Goal: Task Accomplishment & Management: Manage account settings

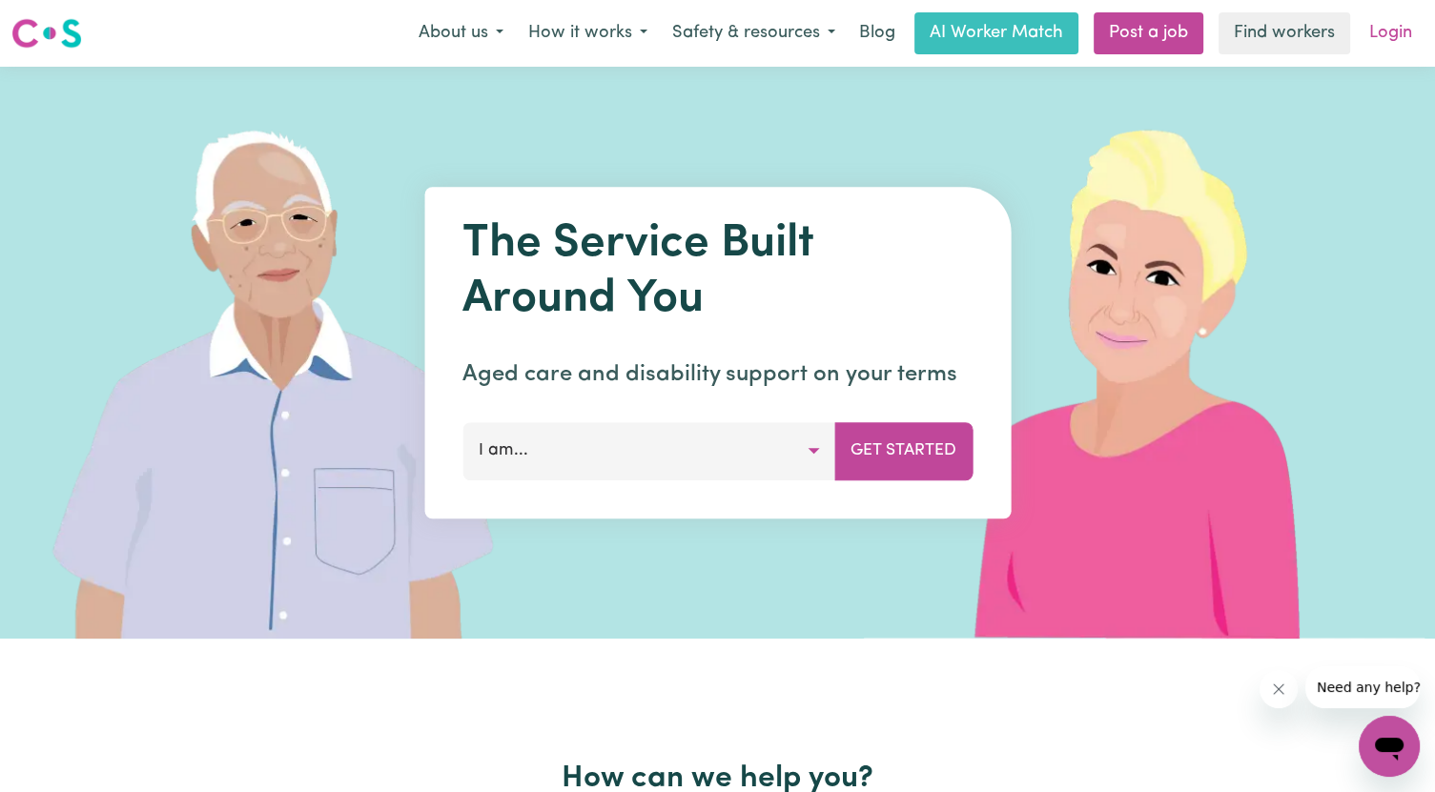
click at [1389, 37] on link "Login" at bounding box center [1391, 33] width 66 height 42
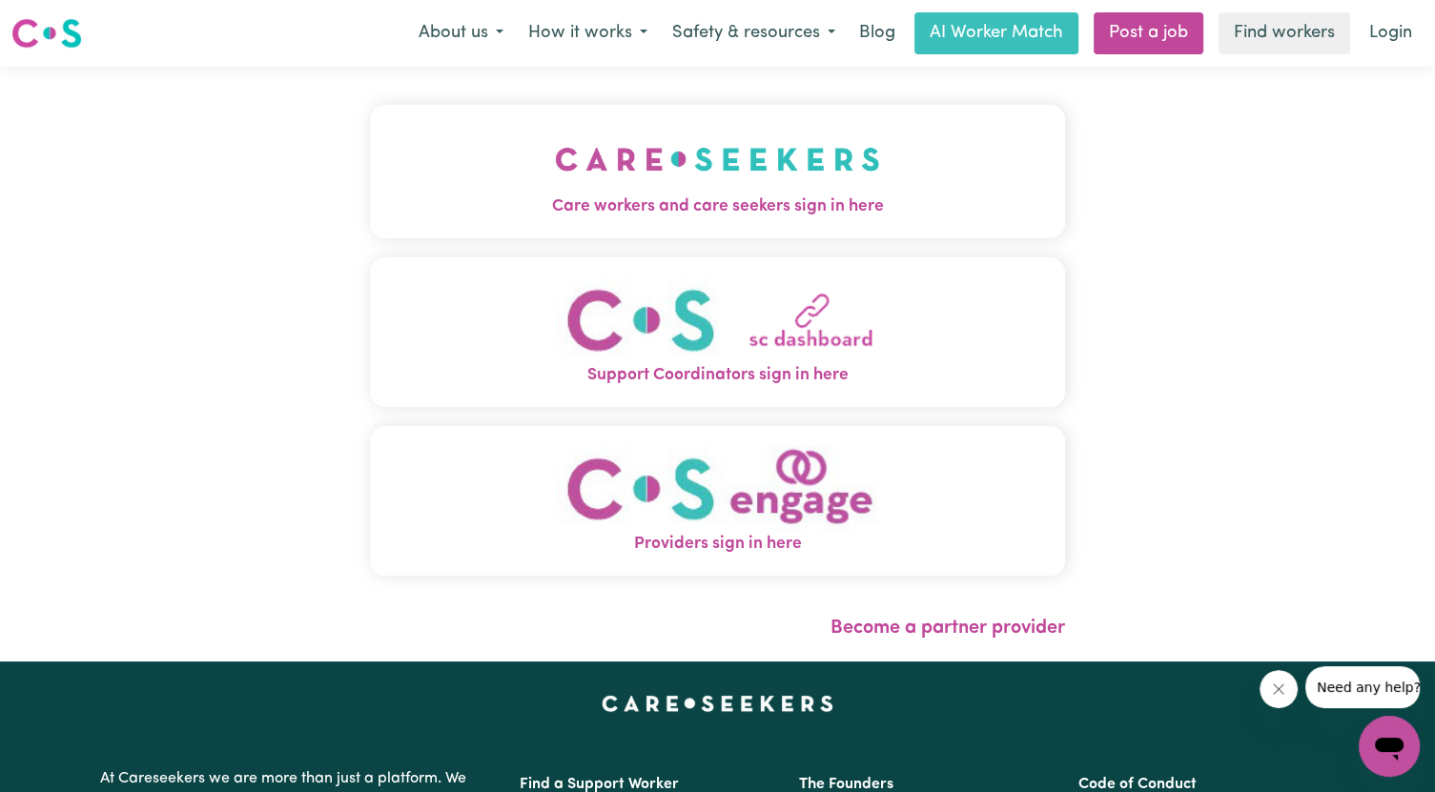
click at [776, 173] on img "Care workers and care seekers sign in here" at bounding box center [717, 159] width 325 height 71
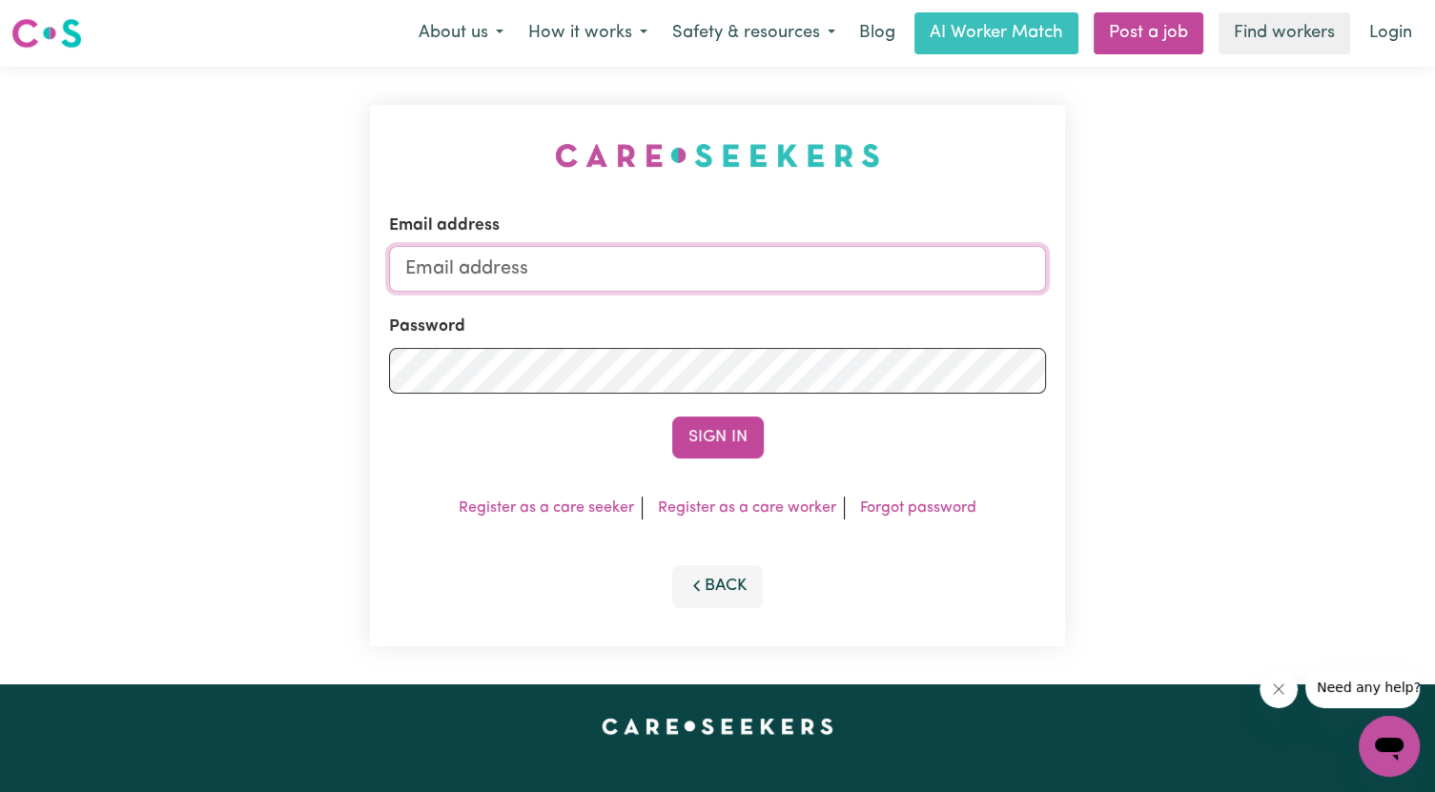
click at [618, 265] on input "Email address" at bounding box center [717, 269] width 657 height 46
click at [672, 417] on button "Sign In" at bounding box center [718, 438] width 92 height 42
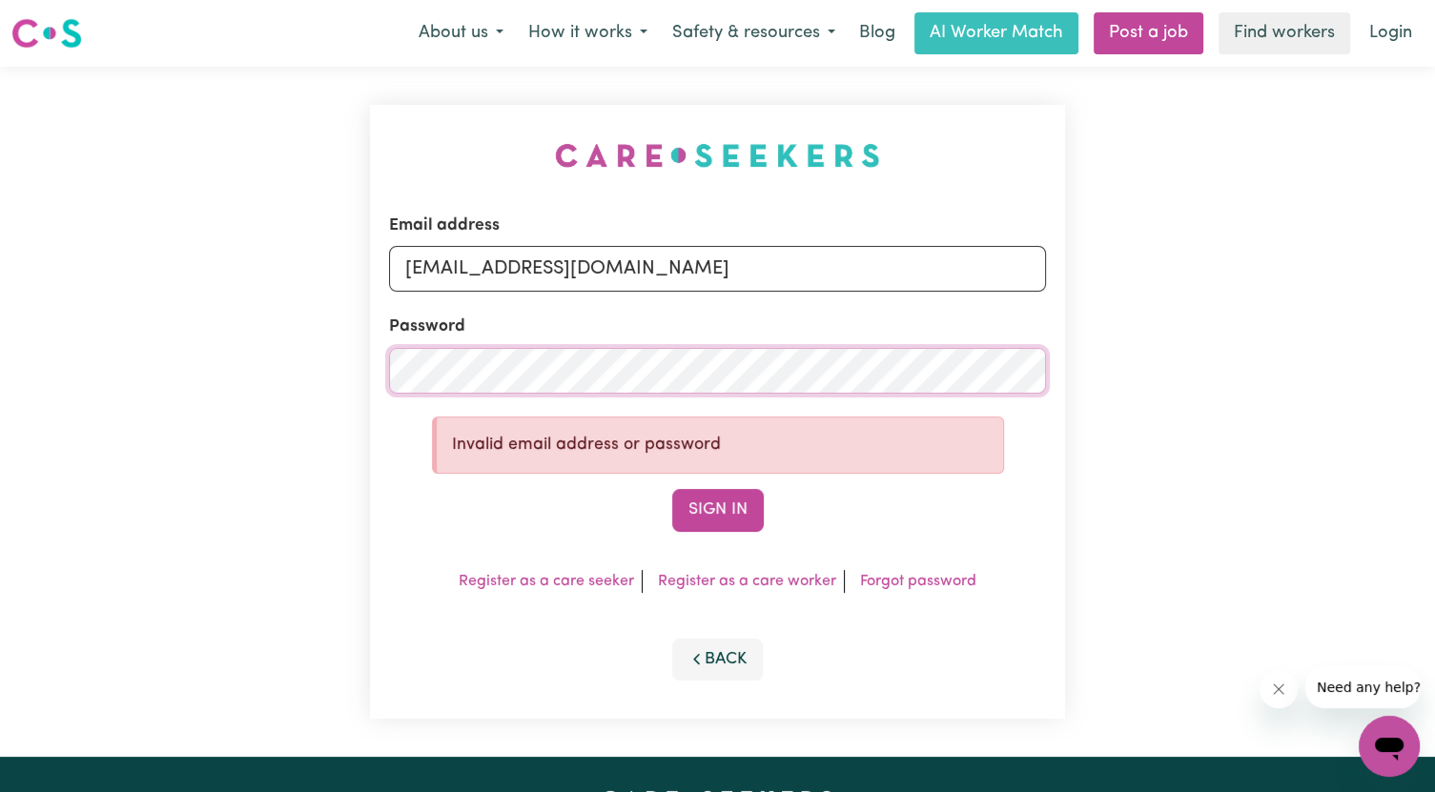
click at [14, 350] on div "Email address [EMAIL_ADDRESS][DOMAIN_NAME] Password Invalid email address or pa…" at bounding box center [717, 412] width 1435 height 690
click at [672, 489] on button "Sign In" at bounding box center [718, 510] width 92 height 42
click at [581, 266] on input "[EMAIL_ADDRESS][DOMAIN_NAME]" at bounding box center [717, 269] width 657 height 46
type input "[EMAIL_ADDRESS][DOMAIN_NAME]"
click at [743, 524] on div "Email address [EMAIL_ADDRESS][DOMAIN_NAME] Password Invalid email address or pa…" at bounding box center [717, 412] width 695 height 614
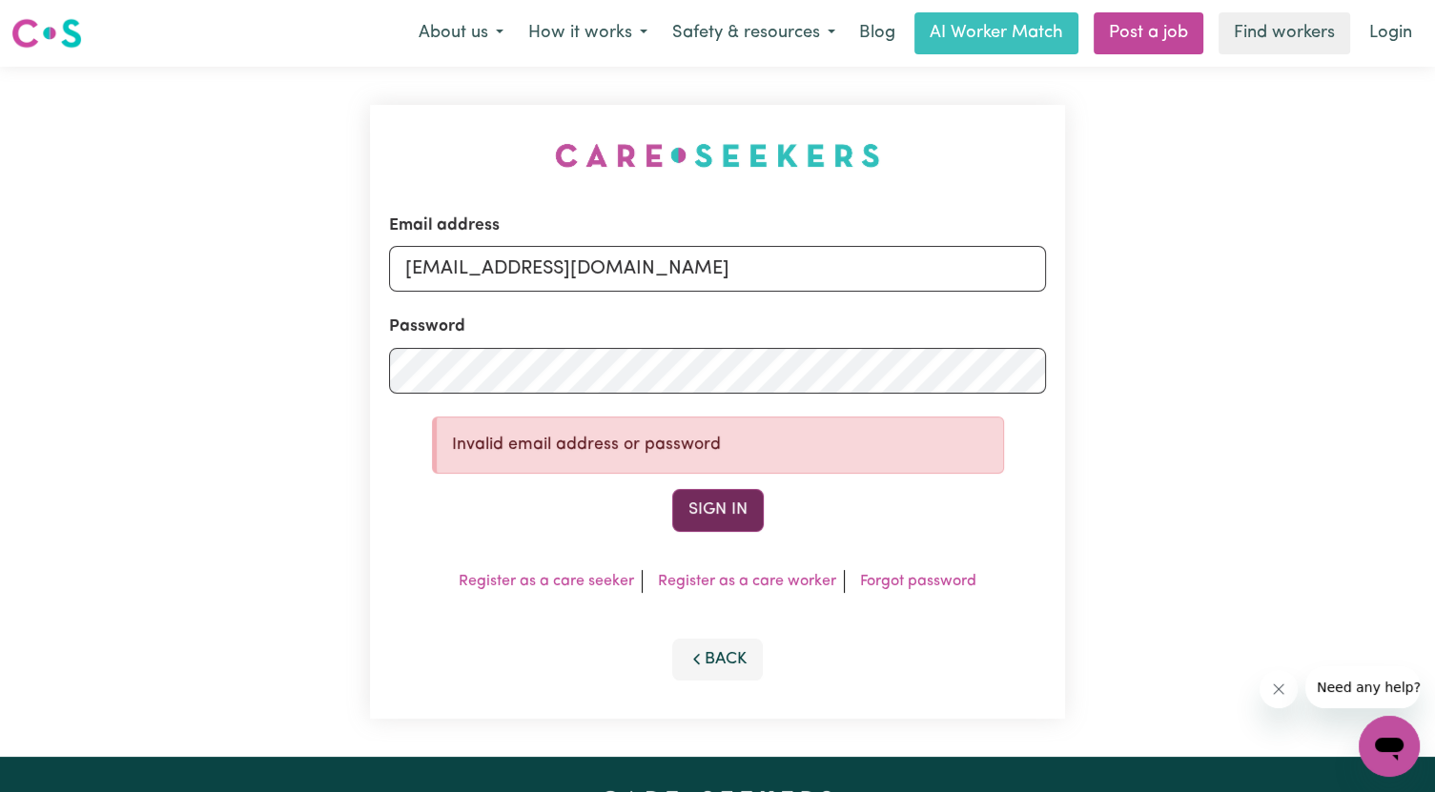
click at [736, 520] on button "Sign In" at bounding box center [718, 510] width 92 height 42
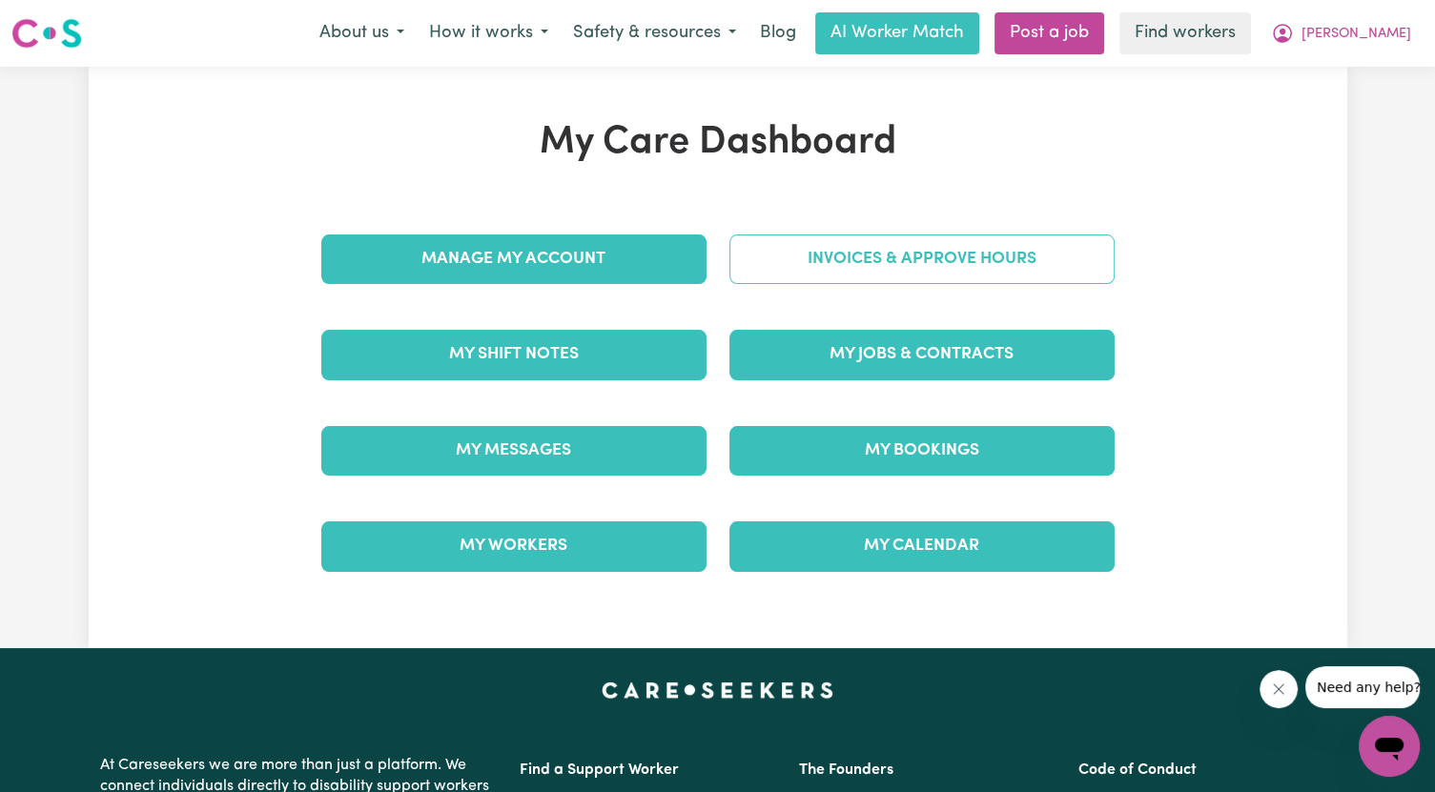
click at [866, 262] on link "Invoices & Approve Hours" at bounding box center [922, 260] width 385 height 50
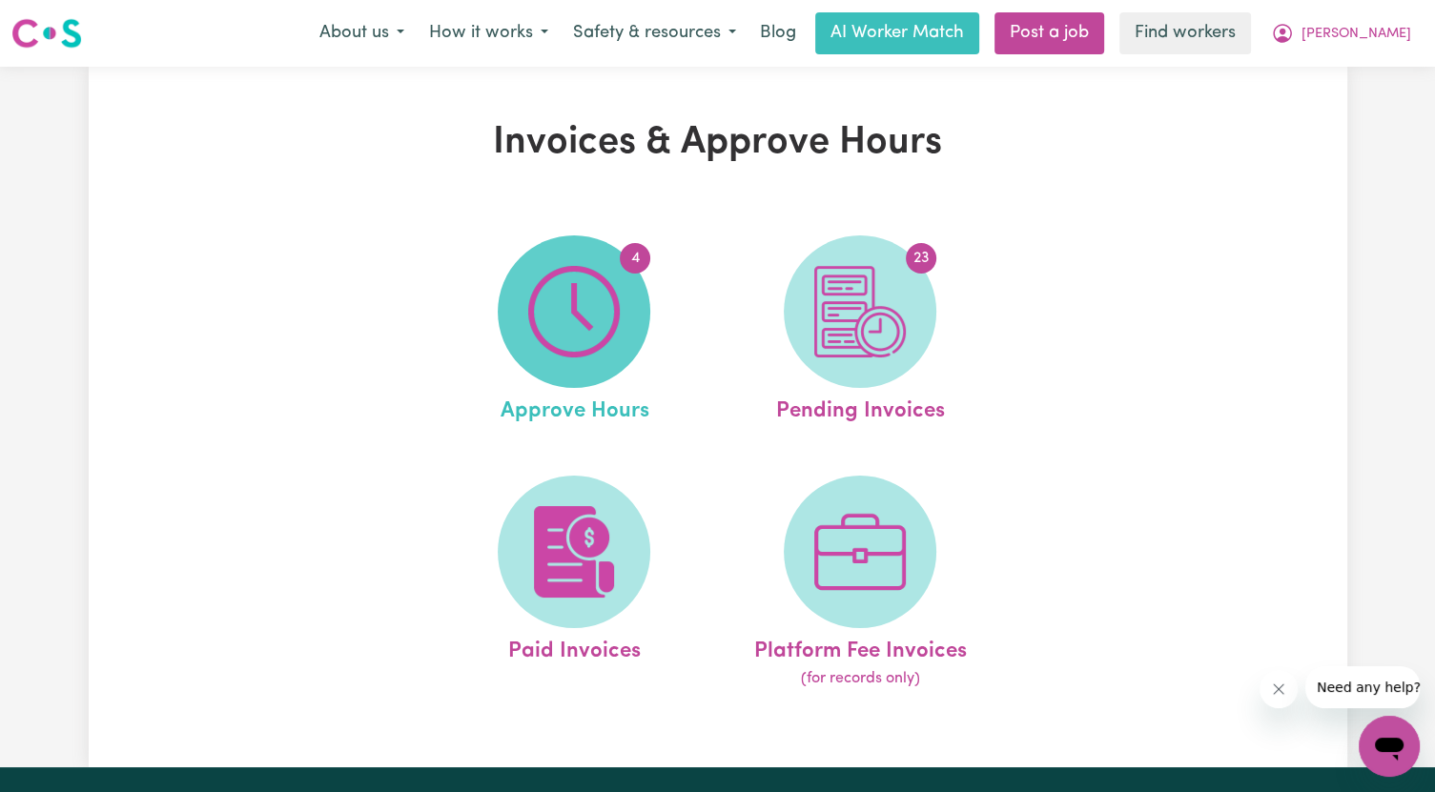
click at [603, 293] on img at bounding box center [574, 312] width 92 height 92
